Goal: Check status

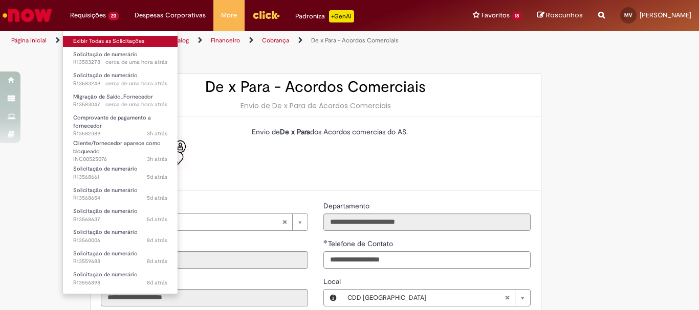
click at [97, 39] on link "Exibir Todas as Solicitações" at bounding box center [120, 41] width 115 height 11
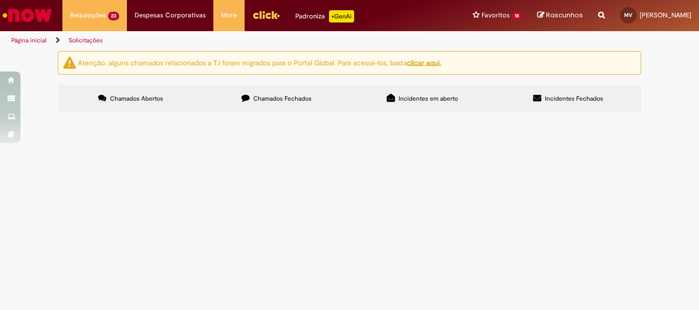
scroll to position [460, 0]
click at [0, 0] on span "Solicitações de Cadastro de Cliente SAP" at bounding box center [0, 0] width 0 height 0
click at [0, 0] on span "R13548388" at bounding box center [0, 0] width 0 height 0
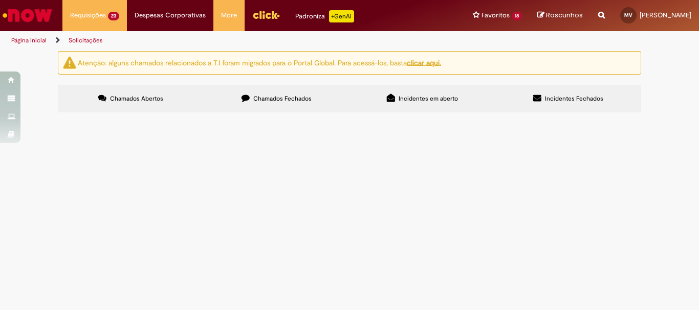
click at [0, 0] on span "R13548388" at bounding box center [0, 0] width 0 height 0
click at [0, 0] on span "Solicitações de Cadastro de Cliente SAP" at bounding box center [0, 0] width 0 height 0
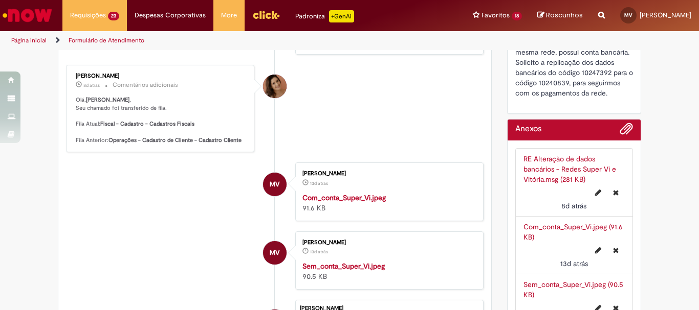
scroll to position [205, 0]
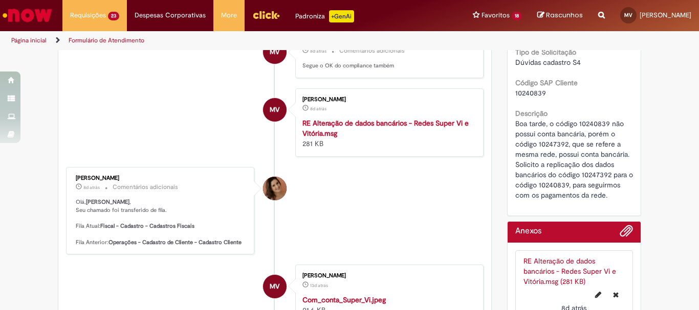
drag, startPoint x: 131, startPoint y: 178, endPoint x: 69, endPoint y: 182, distance: 63.0
click at [69, 182] on div "[PERSON_NAME] 8d atrás 8 dias atrás Comentários adicionais [PERSON_NAME] , Seu …" at bounding box center [160, 210] width 182 height 81
copy div "[PERSON_NAME]"
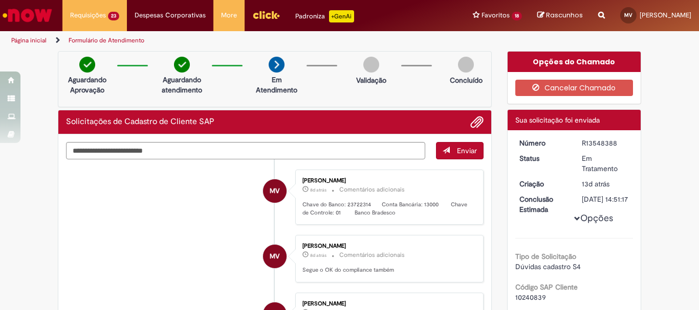
drag, startPoint x: 613, startPoint y: 142, endPoint x: 576, endPoint y: 142, distance: 36.3
click at [576, 142] on dd "R13548388" at bounding box center [605, 143] width 63 height 10
copy div "R13548388"
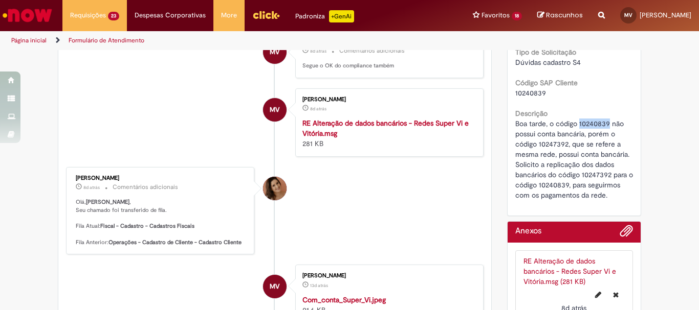
copy span "10240839"
drag, startPoint x: 604, startPoint y: 132, endPoint x: 576, endPoint y: 136, distance: 27.8
click at [576, 136] on span "Boa tarde, o código 10240839 não possui conta bancária, porém o código 10247392…" at bounding box center [575, 159] width 120 height 81
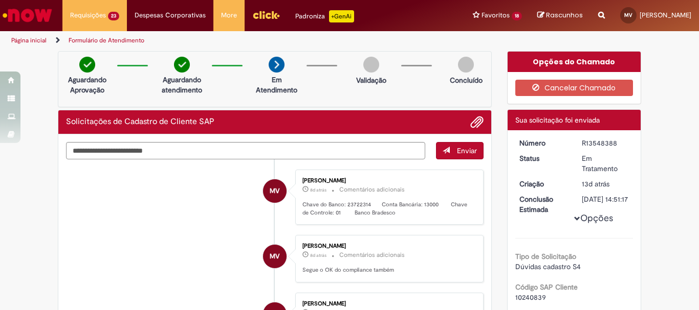
drag, startPoint x: 615, startPoint y: 141, endPoint x: 577, endPoint y: 143, distance: 37.9
click at [582, 143] on div "R13548388" at bounding box center [606, 143] width 48 height 10
copy div "R13548388"
